Goal: Navigation & Orientation: Find specific page/section

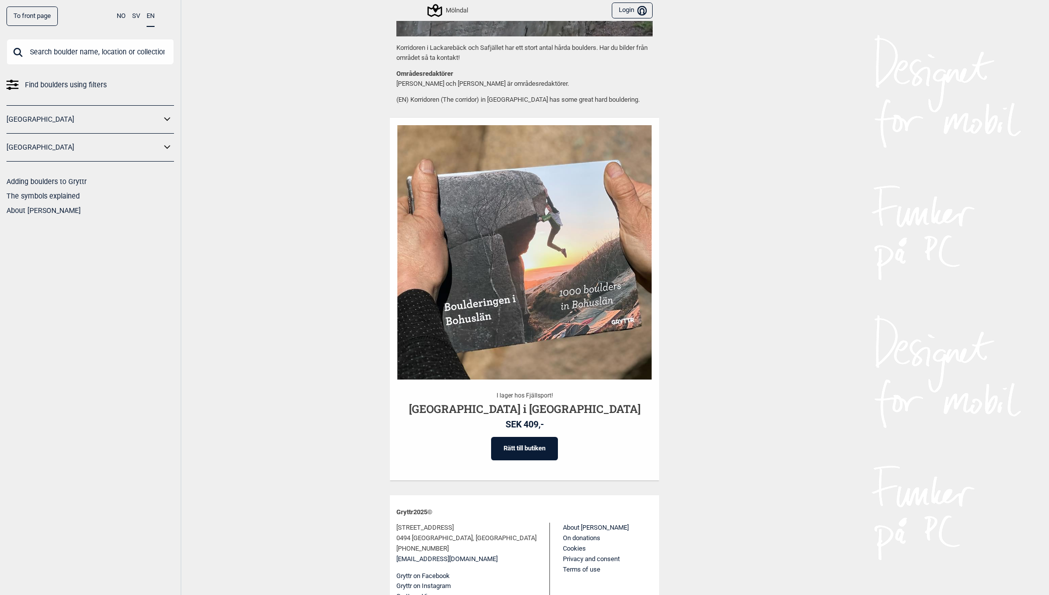
scroll to position [946, 0]
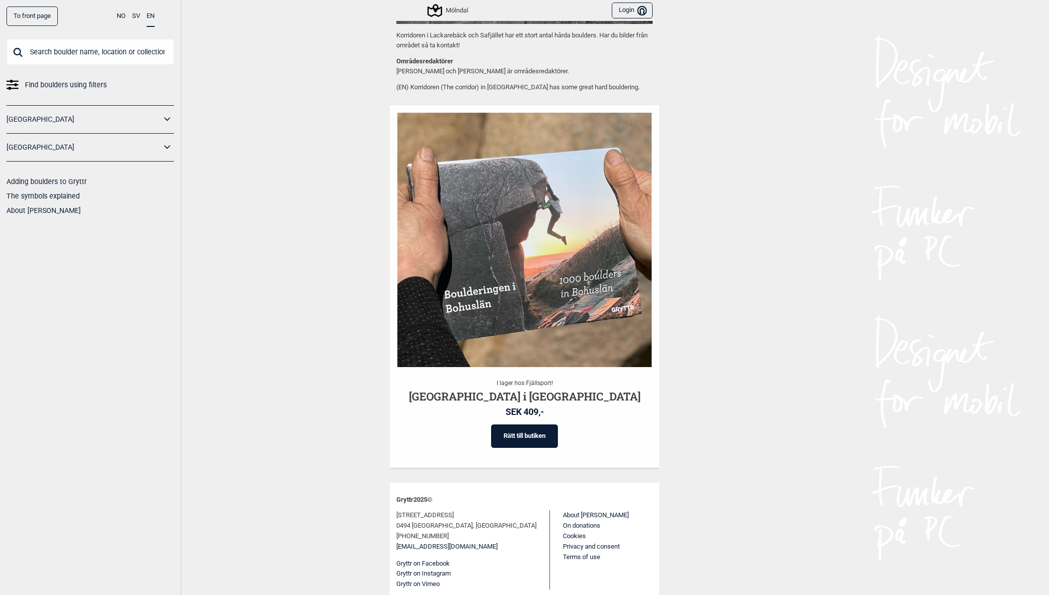
drag, startPoint x: 911, startPoint y: 155, endPoint x: 872, endPoint y: 221, distance: 76.6
click at [910, 159] on div "To front page NO SV EN Find boulders using filters [GEOGRAPHIC_DATA] [GEOGRAPHI…" at bounding box center [524, 297] width 1049 height 595
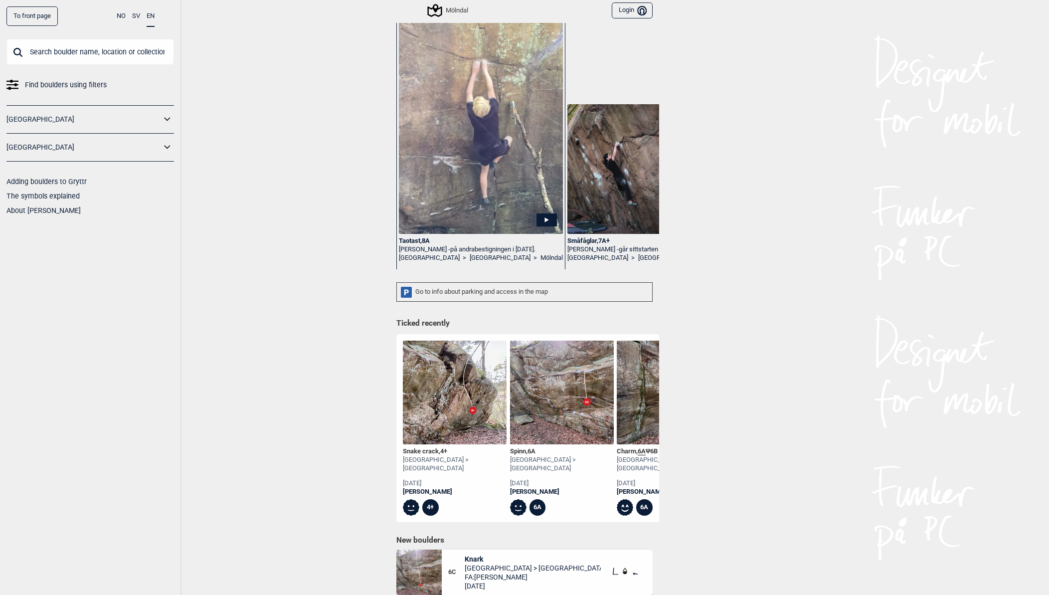
scroll to position [0, 0]
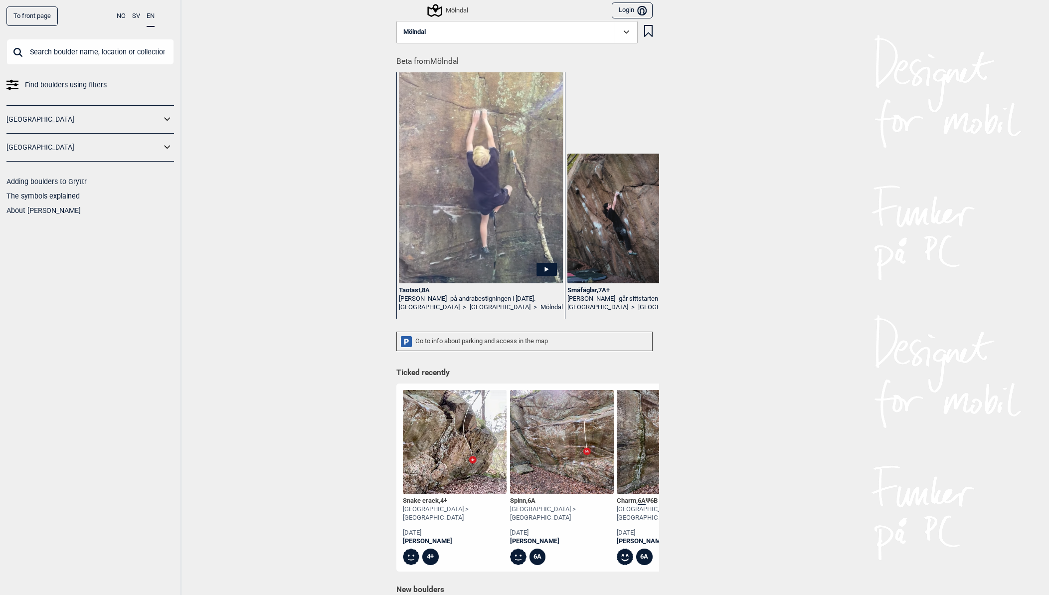
click at [167, 146] on icon at bounding box center [167, 147] width 13 height 14
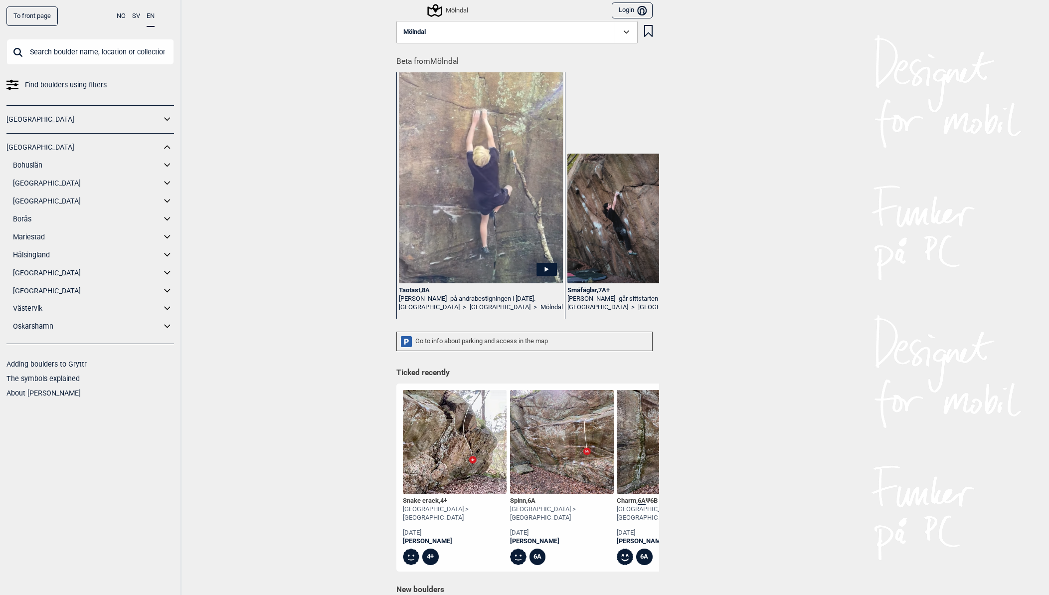
click at [165, 198] on icon at bounding box center [167, 201] width 13 height 14
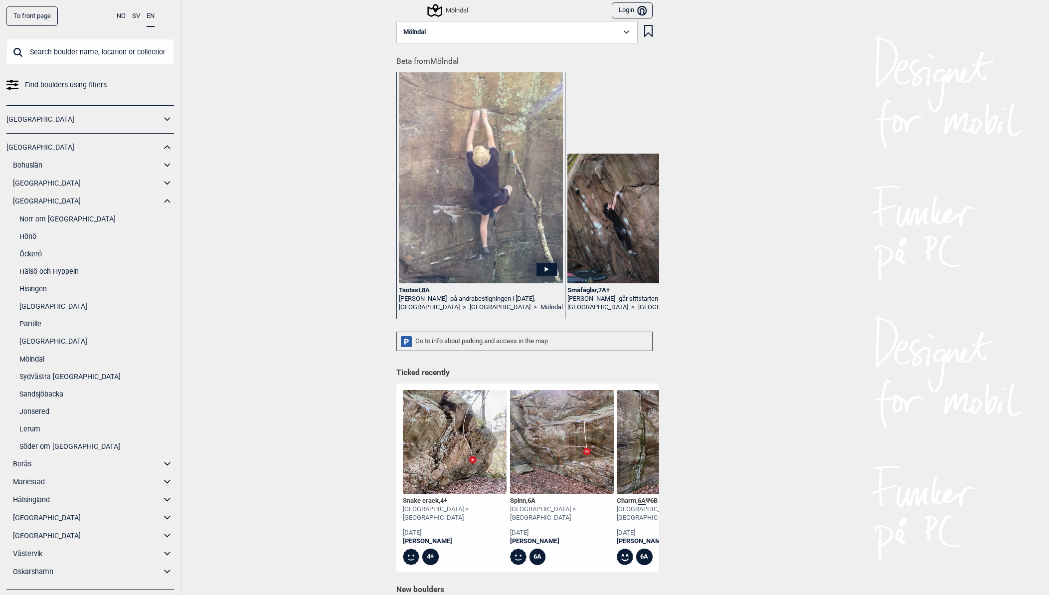
click at [164, 464] on icon at bounding box center [167, 463] width 6 height 3
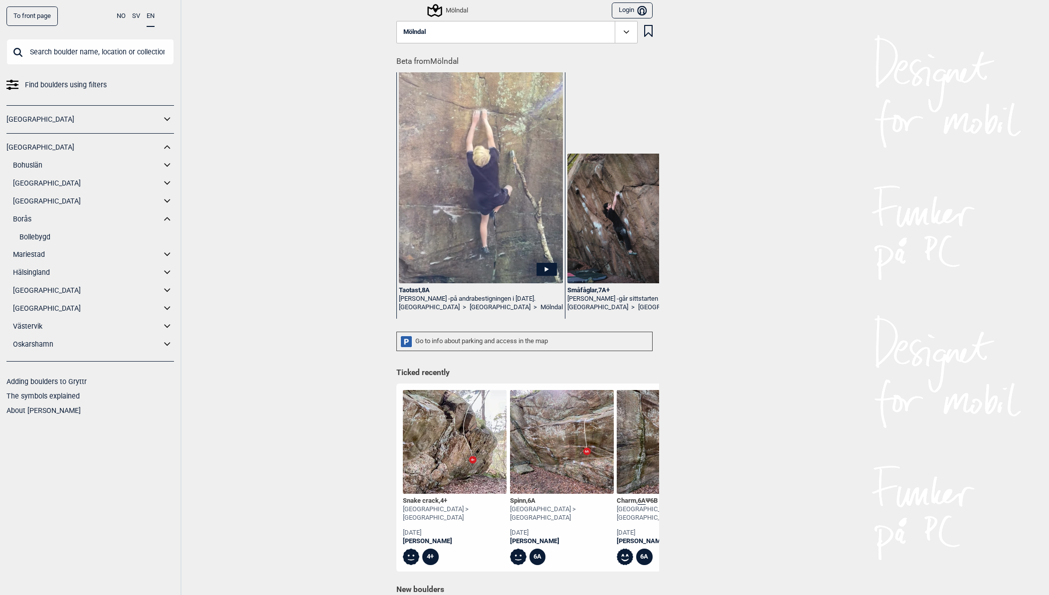
click at [39, 236] on link "Bollebygd" at bounding box center [96, 237] width 155 height 14
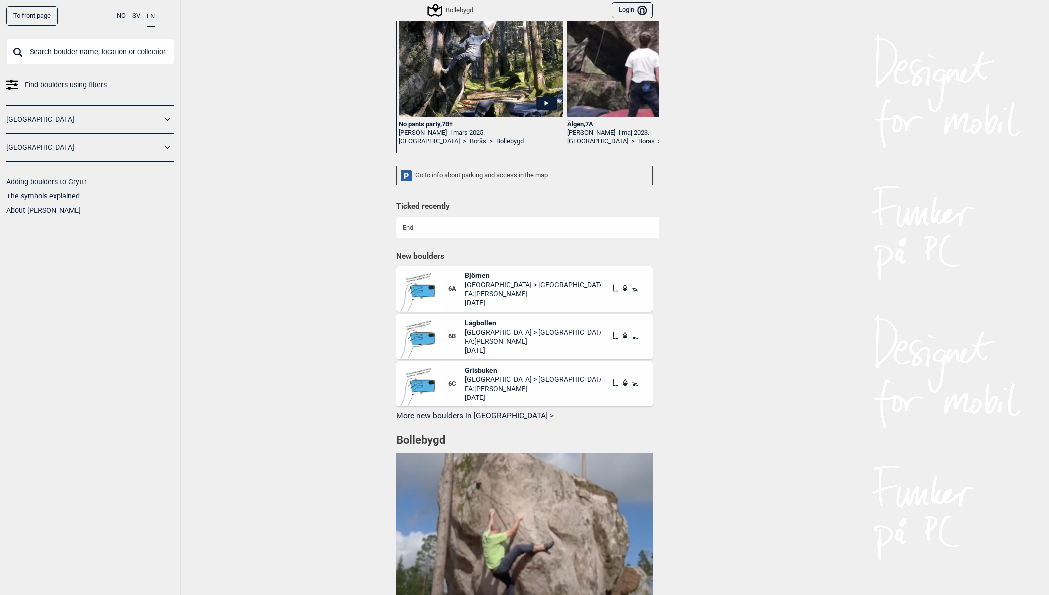
scroll to position [499, 0]
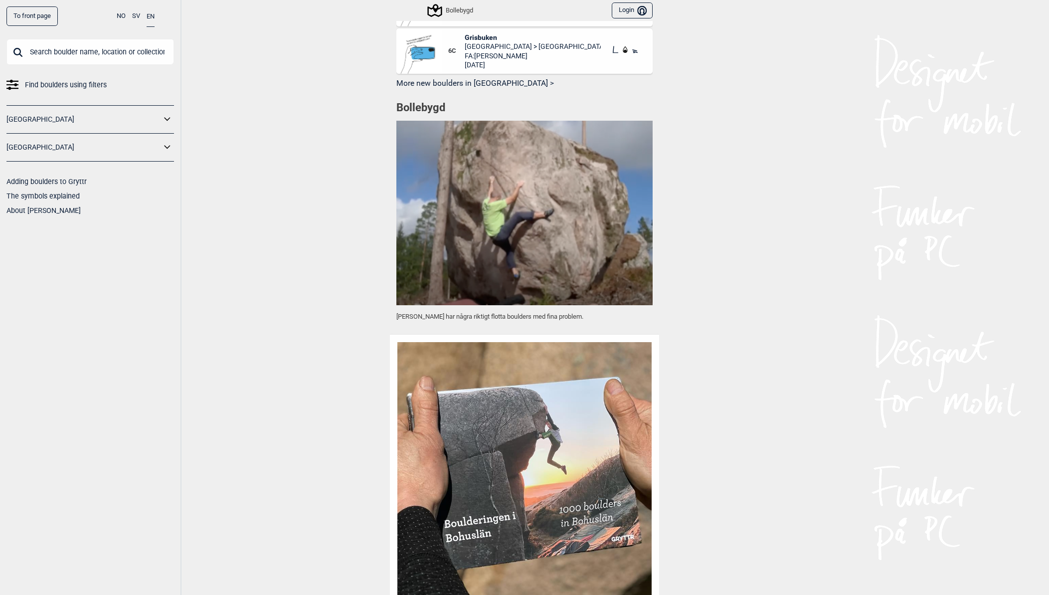
click at [165, 118] on icon at bounding box center [167, 118] width 6 height 3
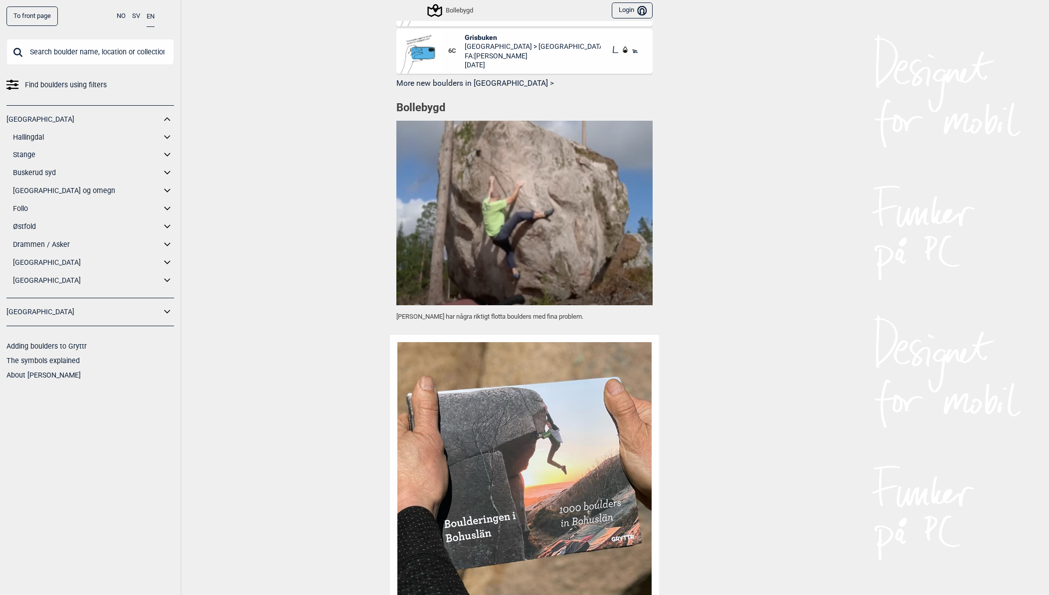
click at [165, 118] on icon at bounding box center [167, 119] width 13 height 14
